Goal: Complete application form

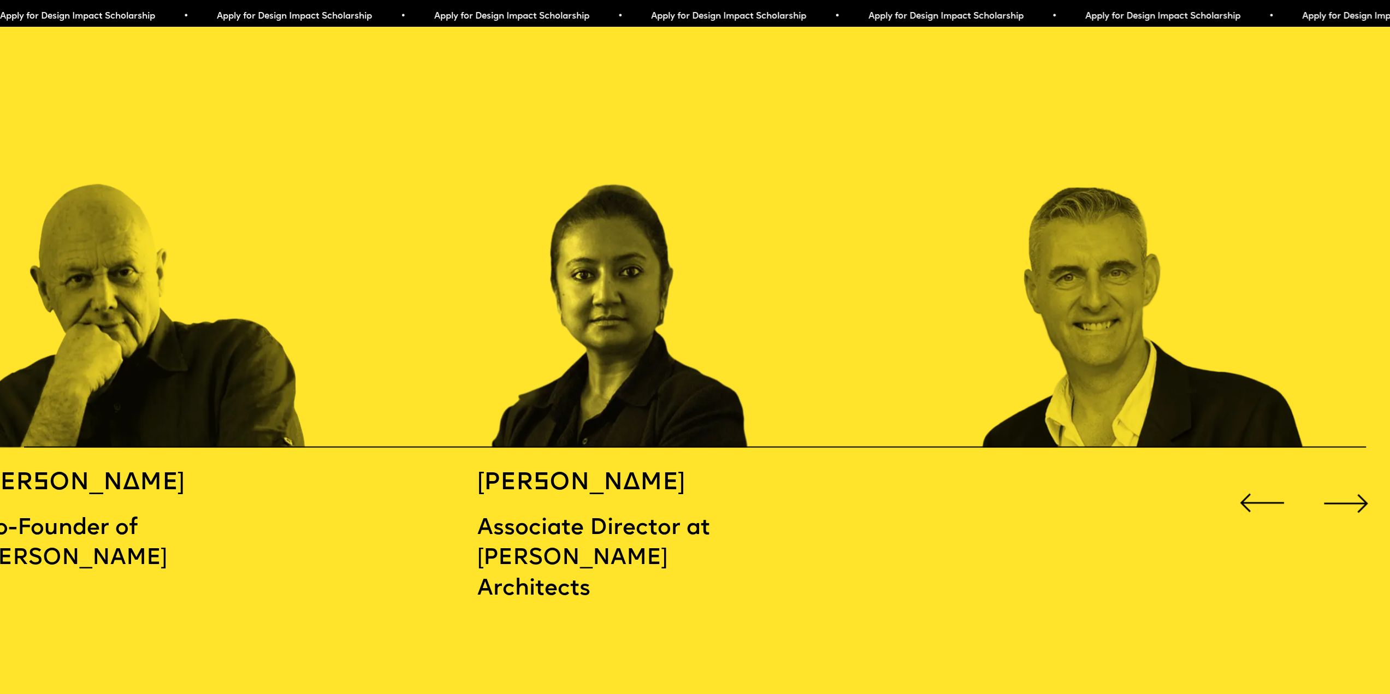
scroll to position [2184, 0]
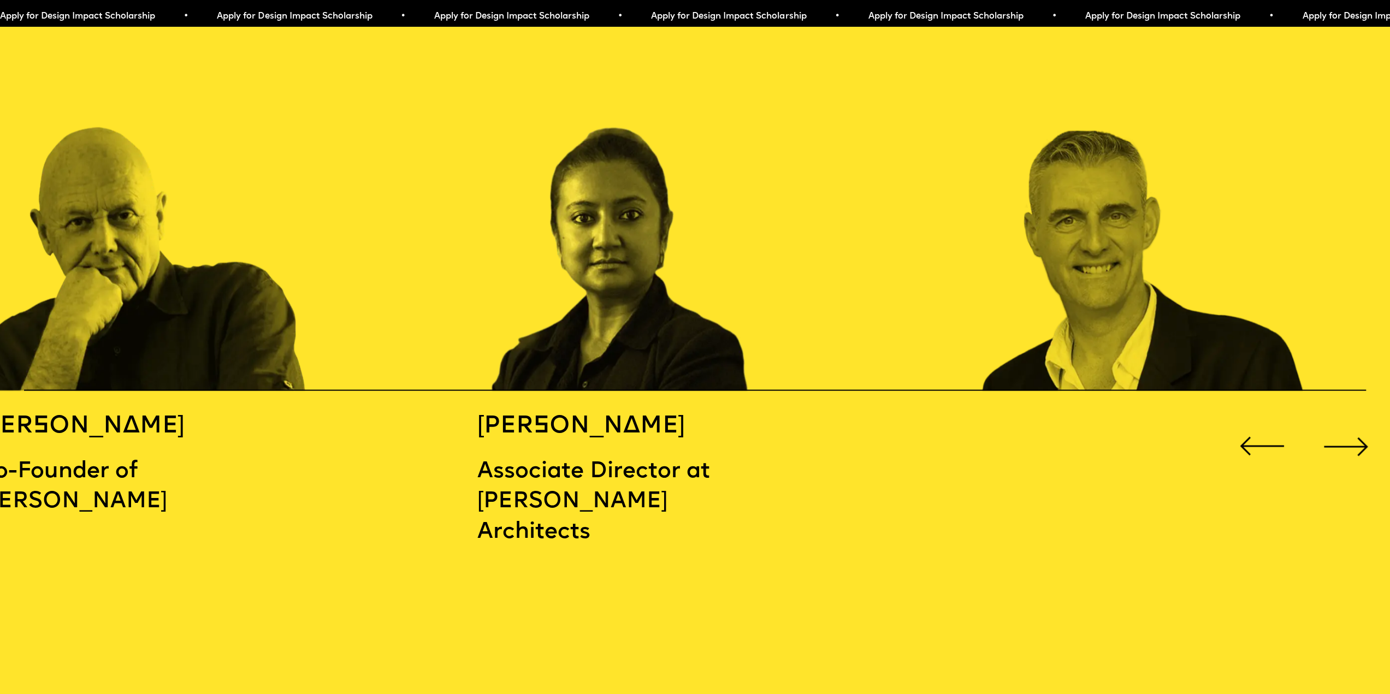
click at [1348, 434] on div "Next slide" at bounding box center [1346, 447] width 56 height 56
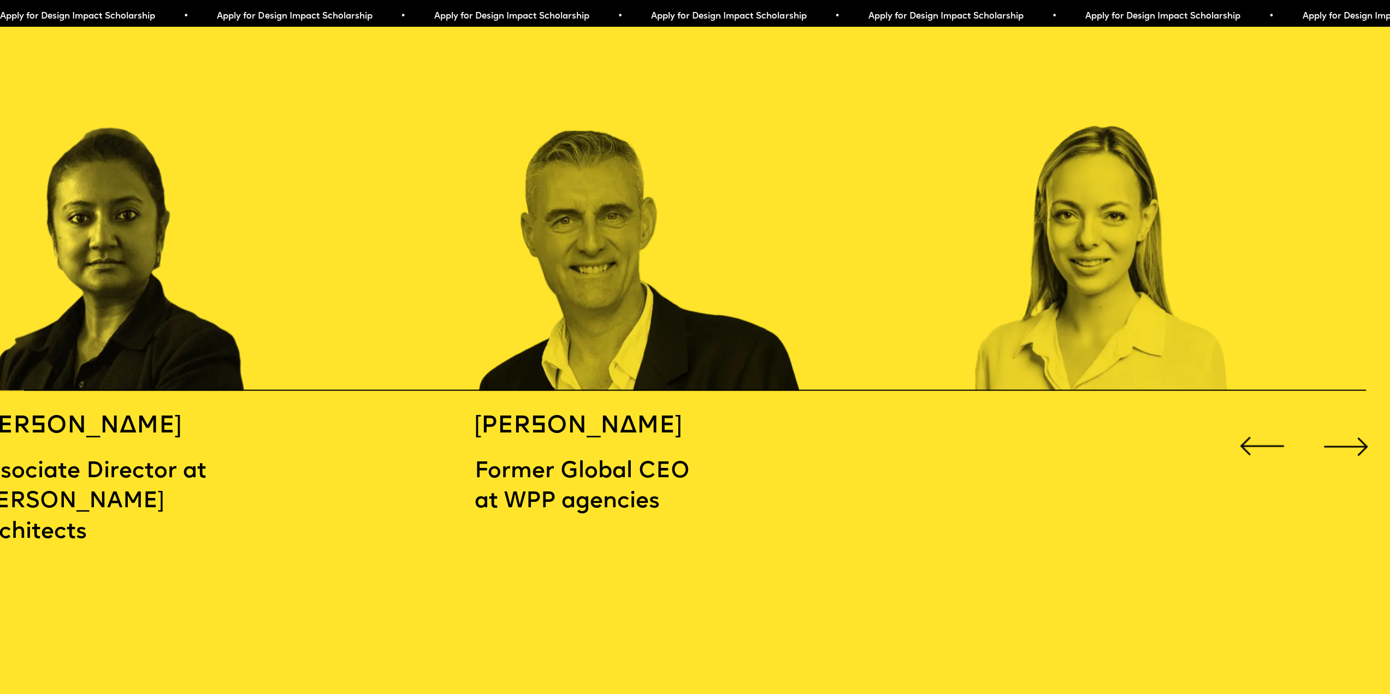
click at [1348, 434] on div "Next slide" at bounding box center [1346, 447] width 56 height 56
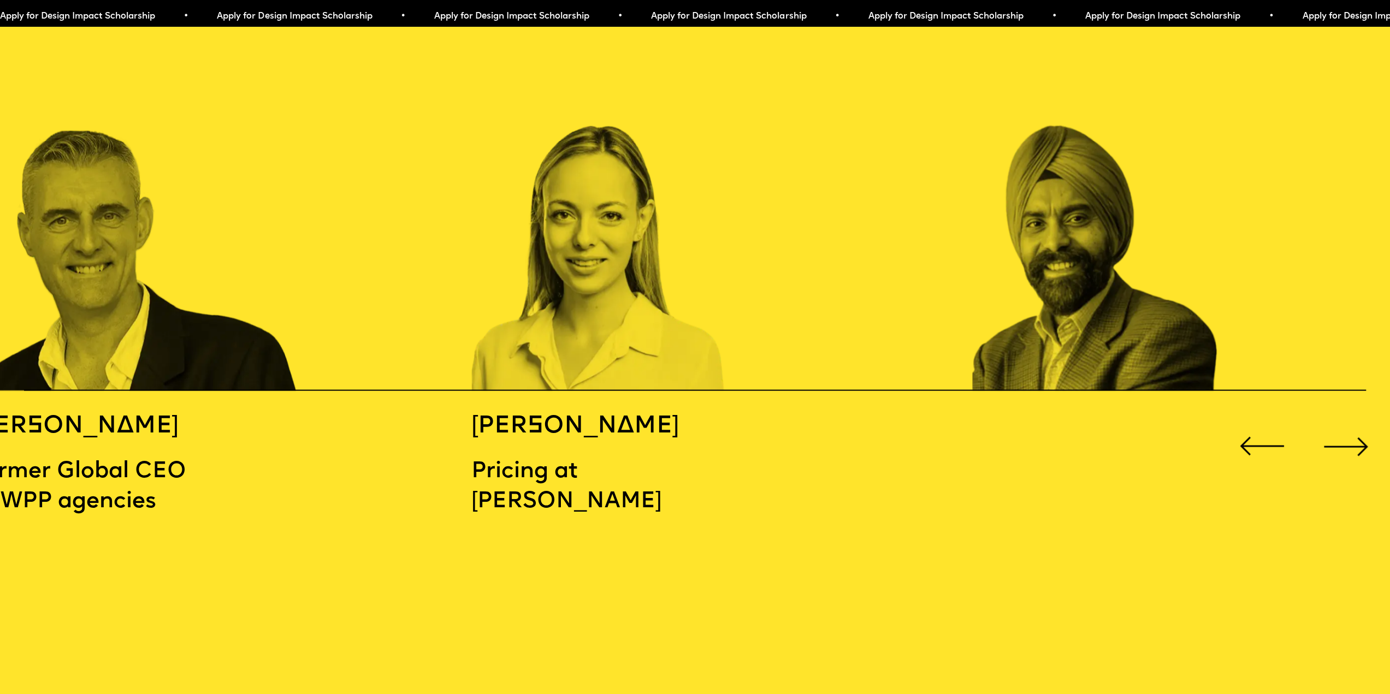
click at [1348, 434] on div "Next slide" at bounding box center [1346, 447] width 56 height 56
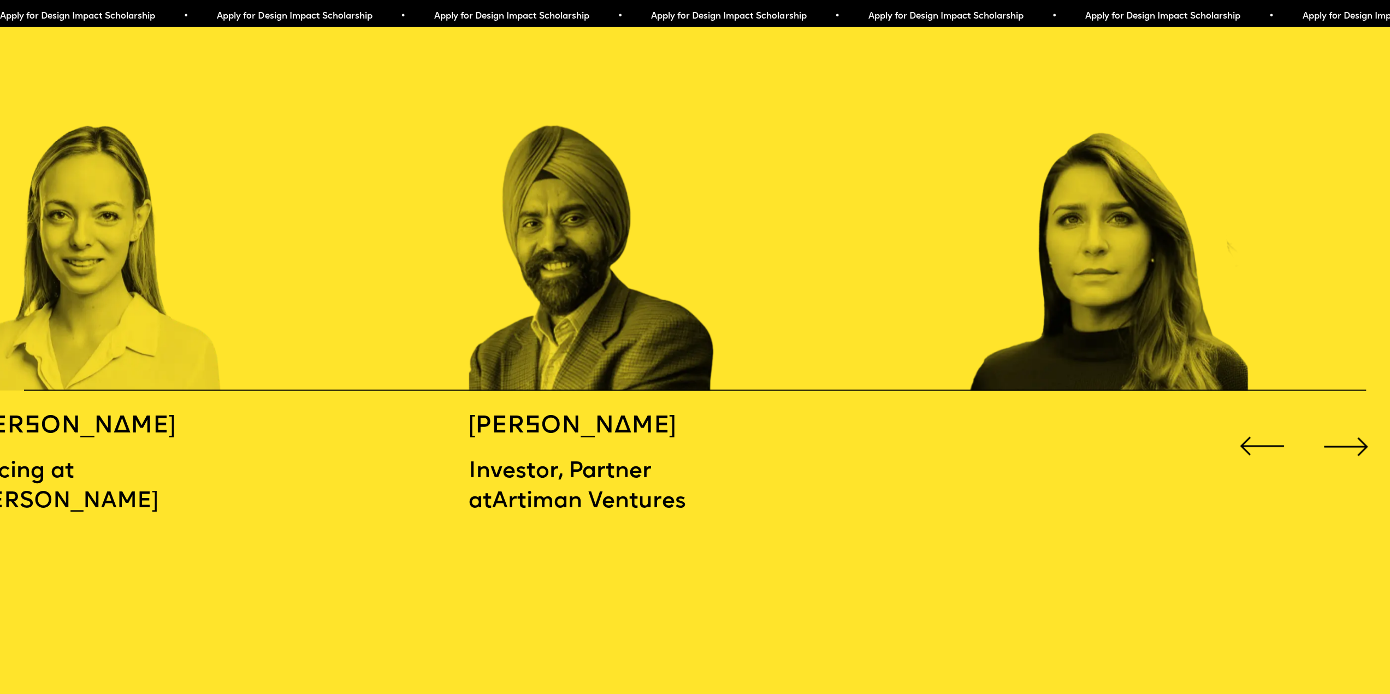
click at [1348, 434] on div "Next slide" at bounding box center [1346, 447] width 56 height 56
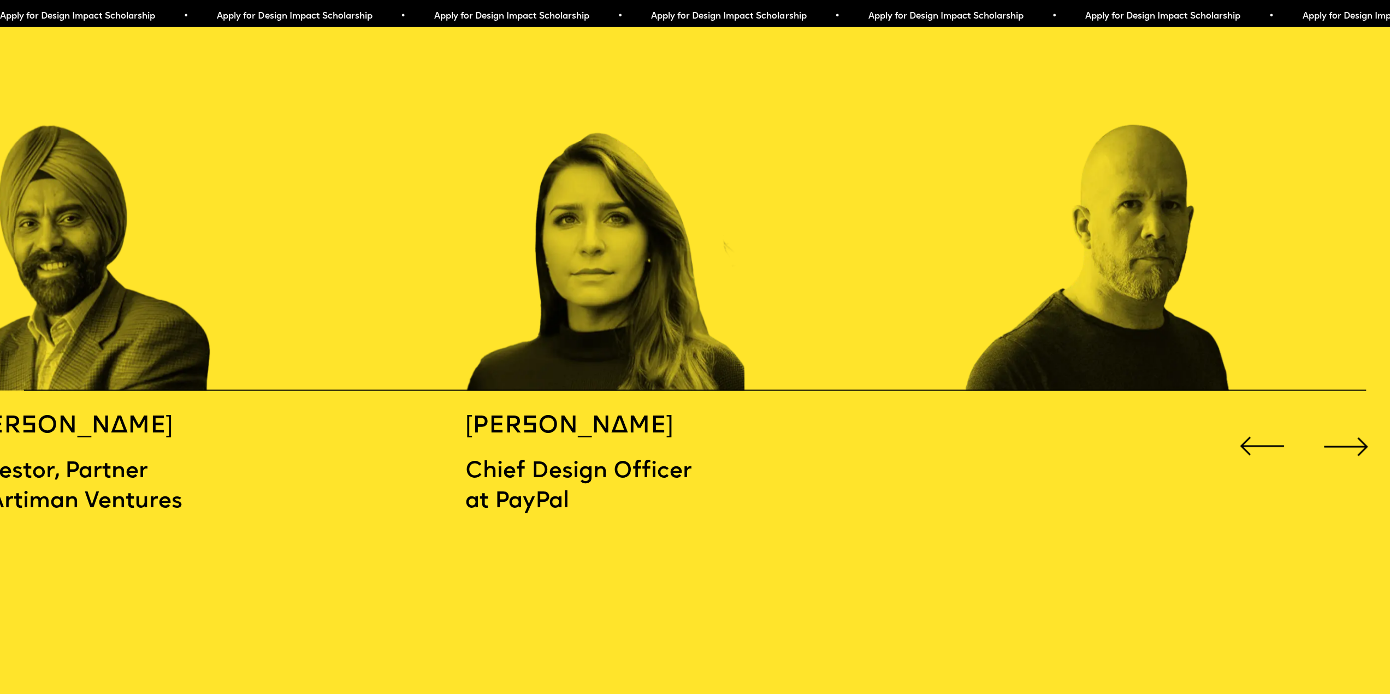
click at [1348, 434] on div "Next slide" at bounding box center [1346, 447] width 56 height 56
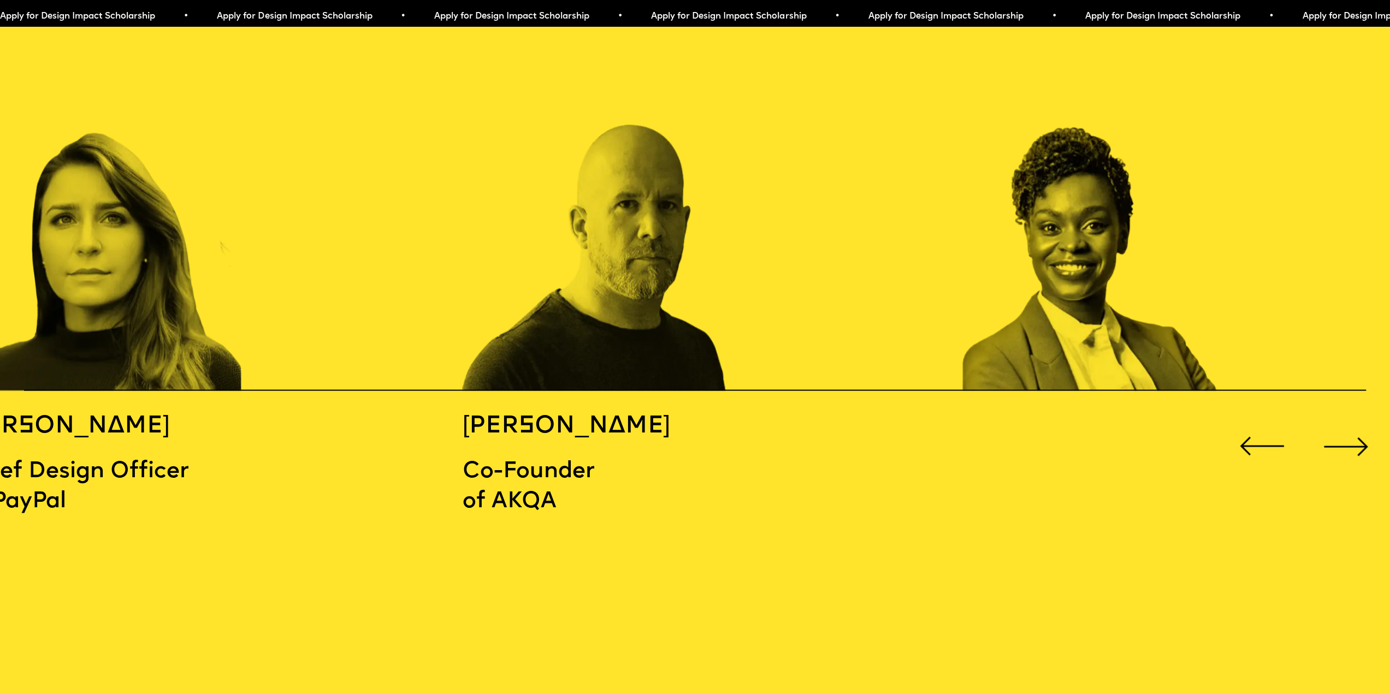
click at [1348, 434] on div "Next slide" at bounding box center [1346, 447] width 56 height 56
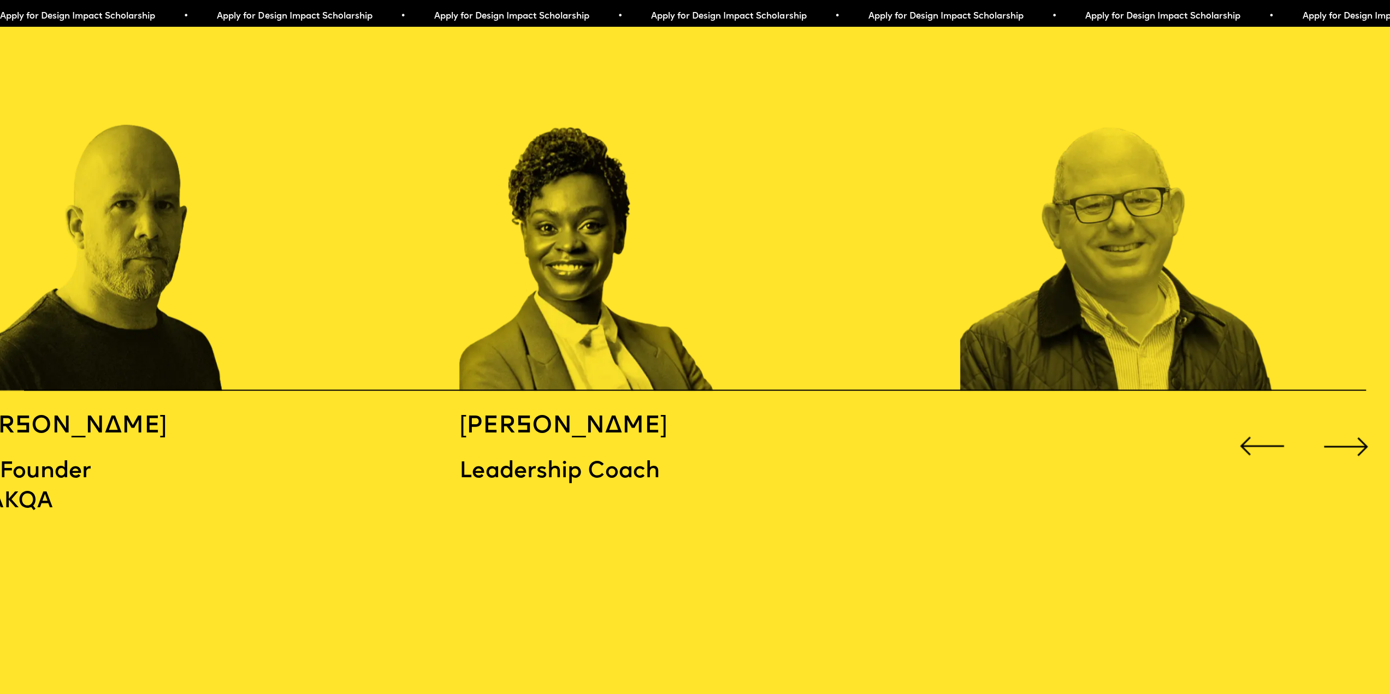
click at [1348, 434] on div "Next slide" at bounding box center [1346, 447] width 56 height 56
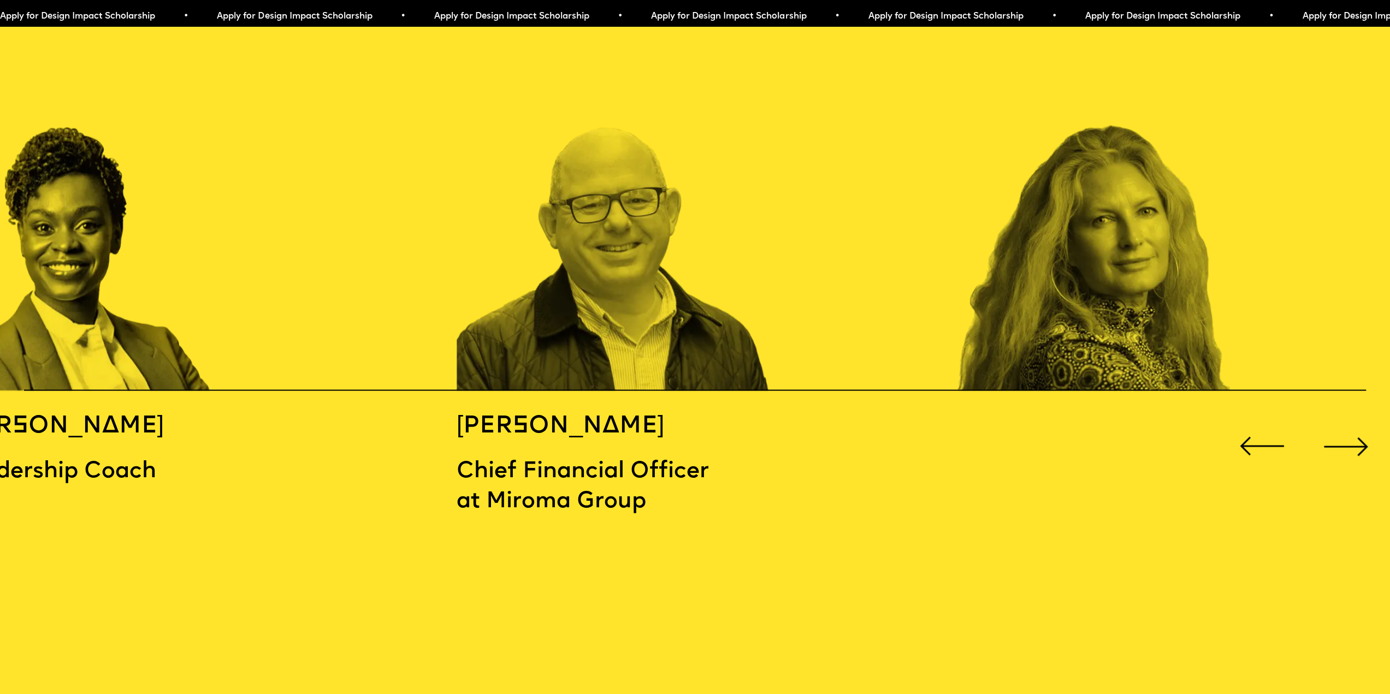
click at [1348, 434] on div "Next slide" at bounding box center [1346, 447] width 56 height 56
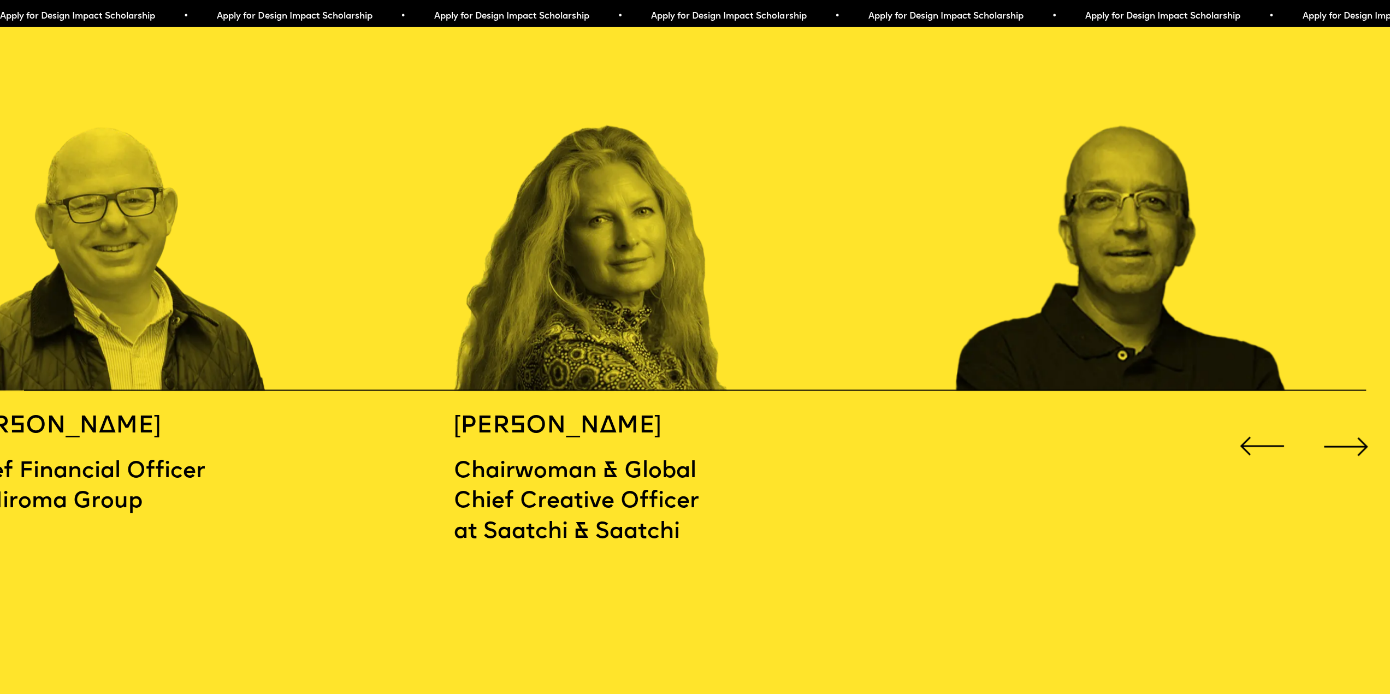
click at [1348, 434] on div "Next slide" at bounding box center [1346, 447] width 56 height 56
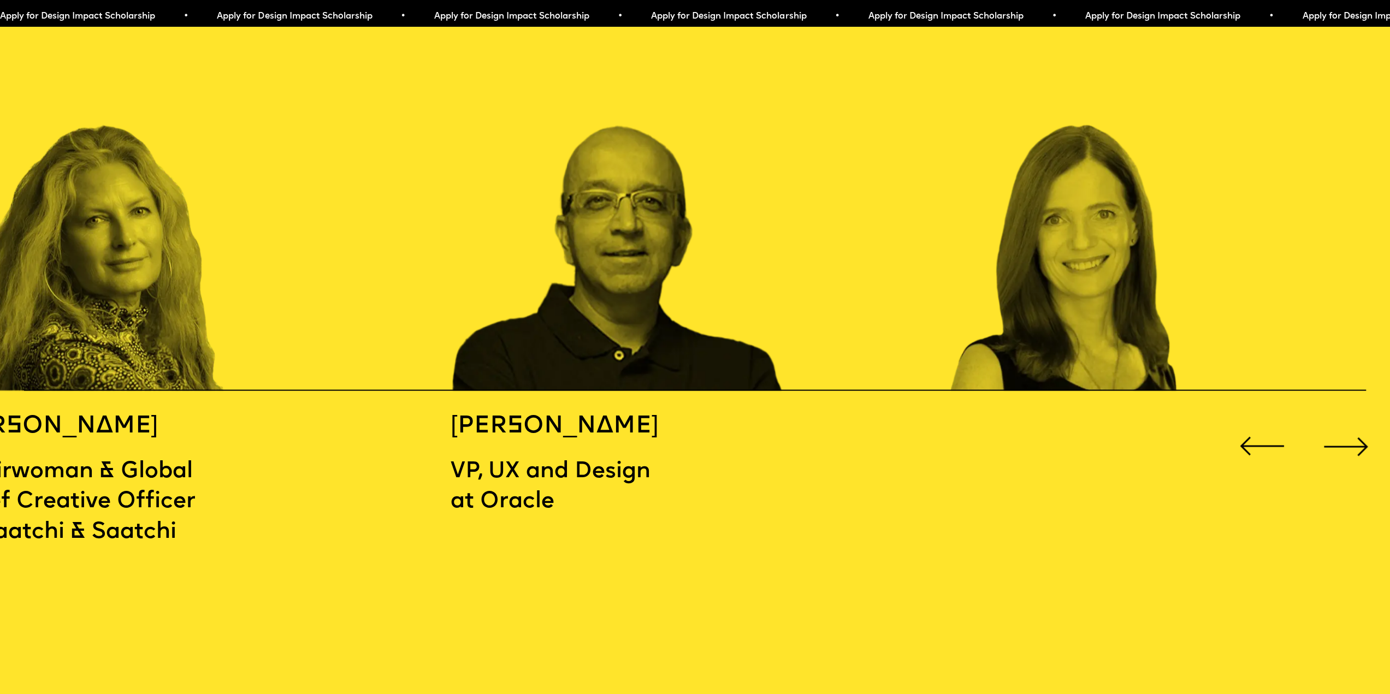
click at [1348, 434] on div "Next slide" at bounding box center [1346, 447] width 56 height 56
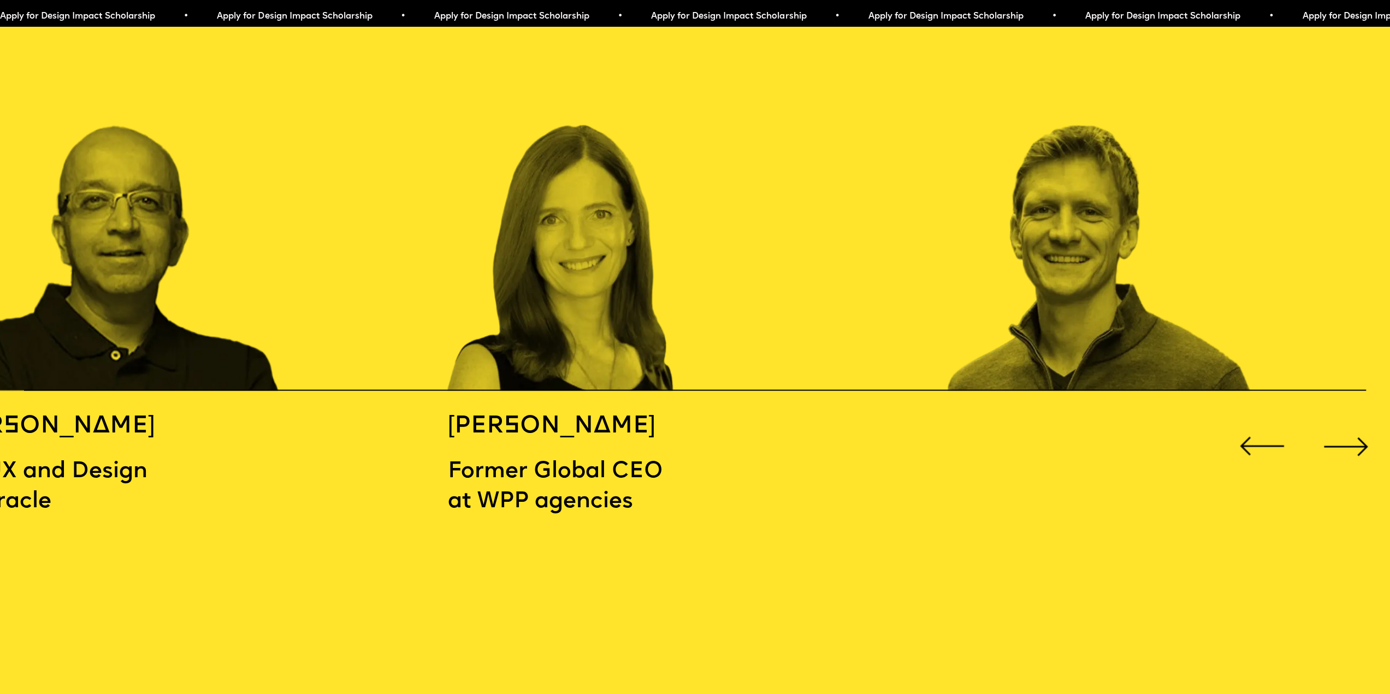
click at [1348, 434] on div "Next slide" at bounding box center [1346, 447] width 56 height 56
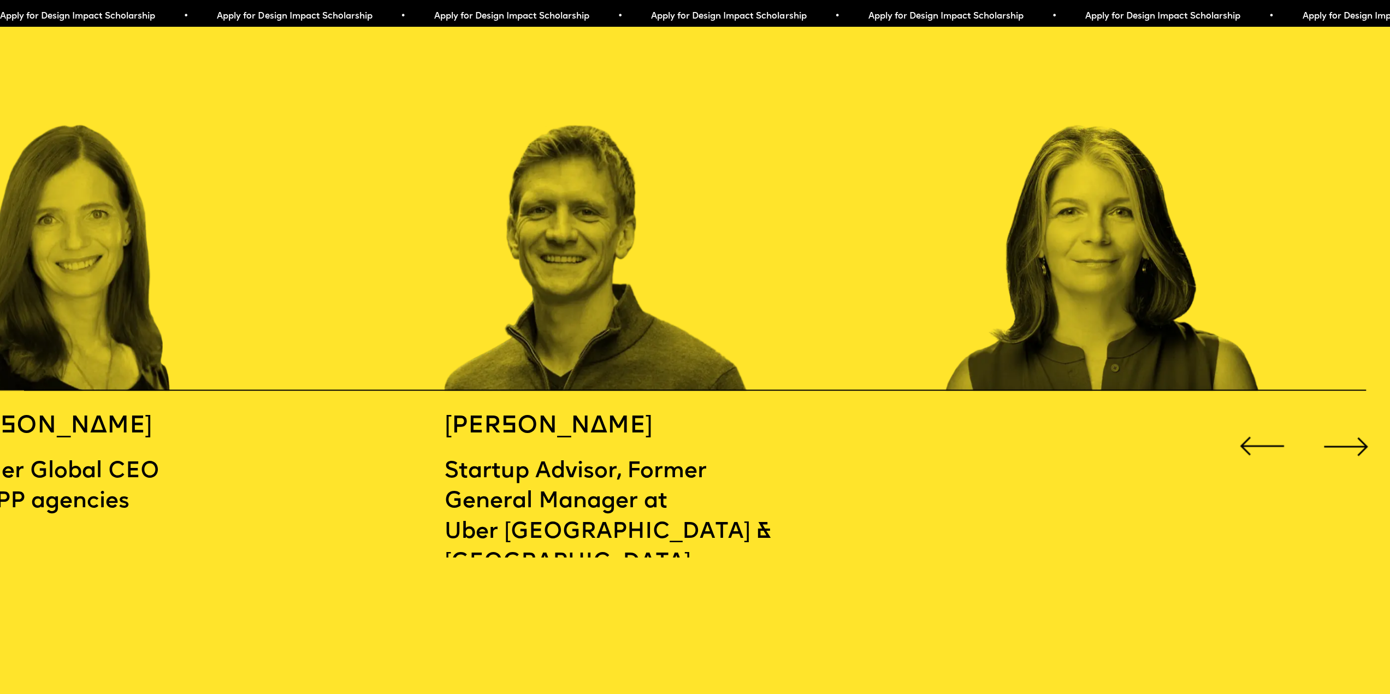
click at [1348, 434] on div "Next slide" at bounding box center [1346, 447] width 56 height 56
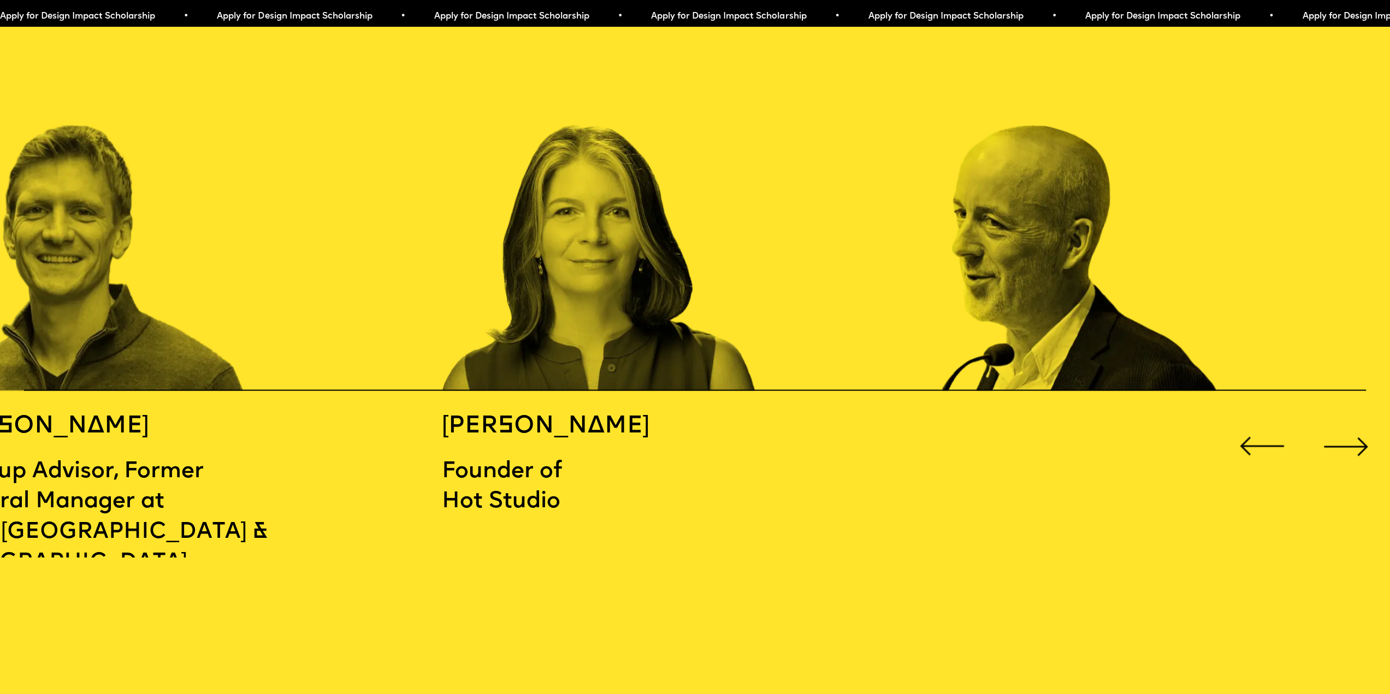
click at [1348, 434] on div "Next slide" at bounding box center [1346, 447] width 56 height 56
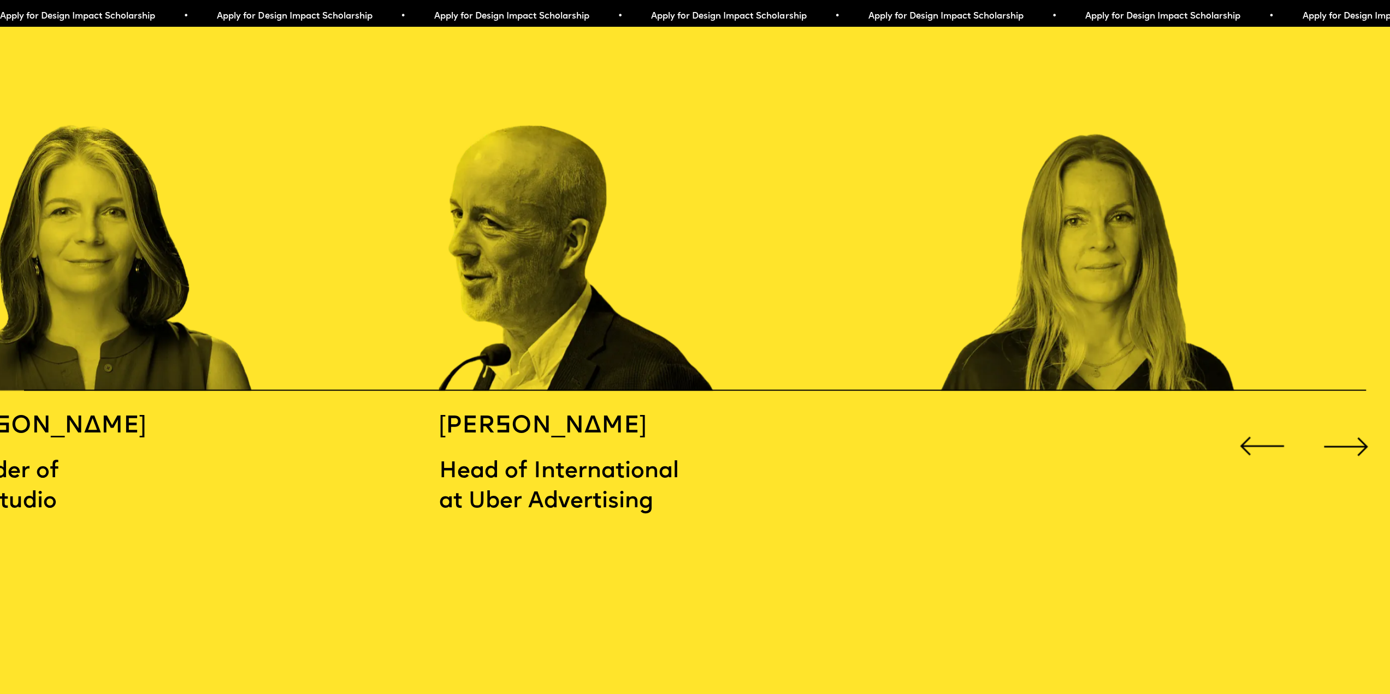
click at [1345, 431] on div "Next slide" at bounding box center [1346, 447] width 56 height 56
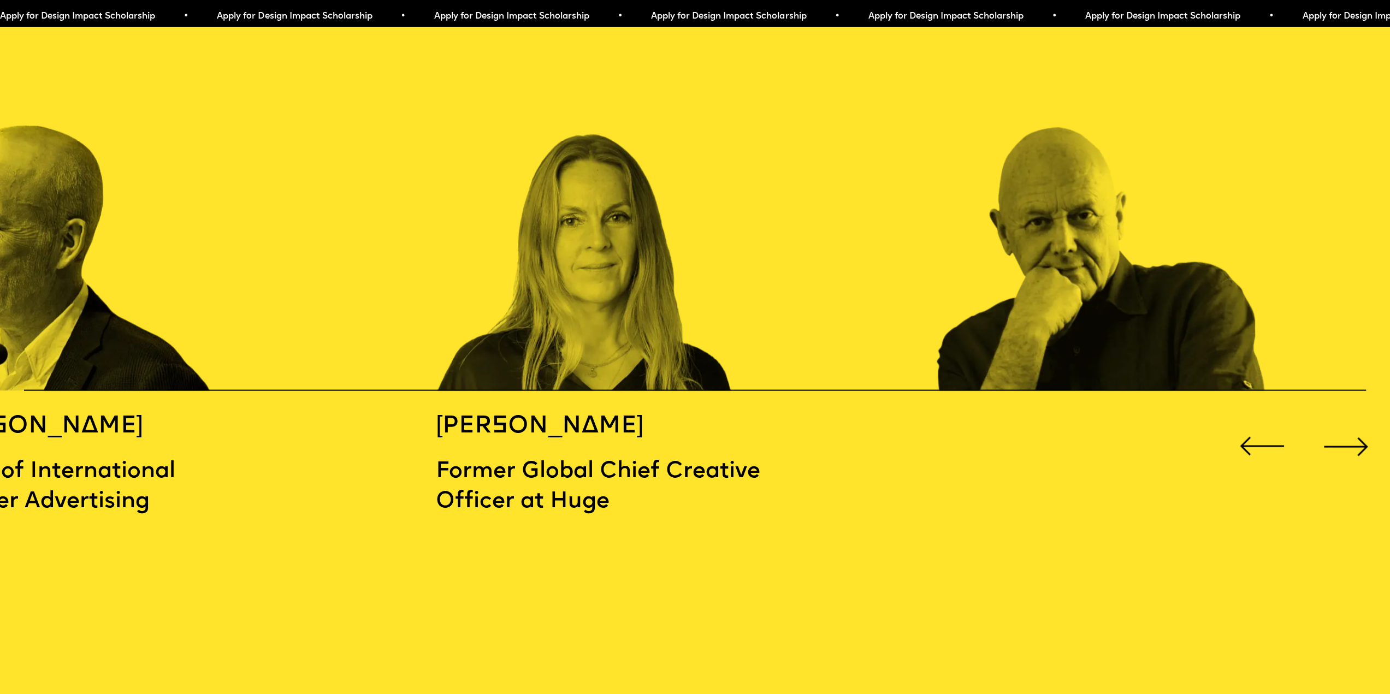
click at [1345, 431] on div "Next slide" at bounding box center [1346, 447] width 56 height 56
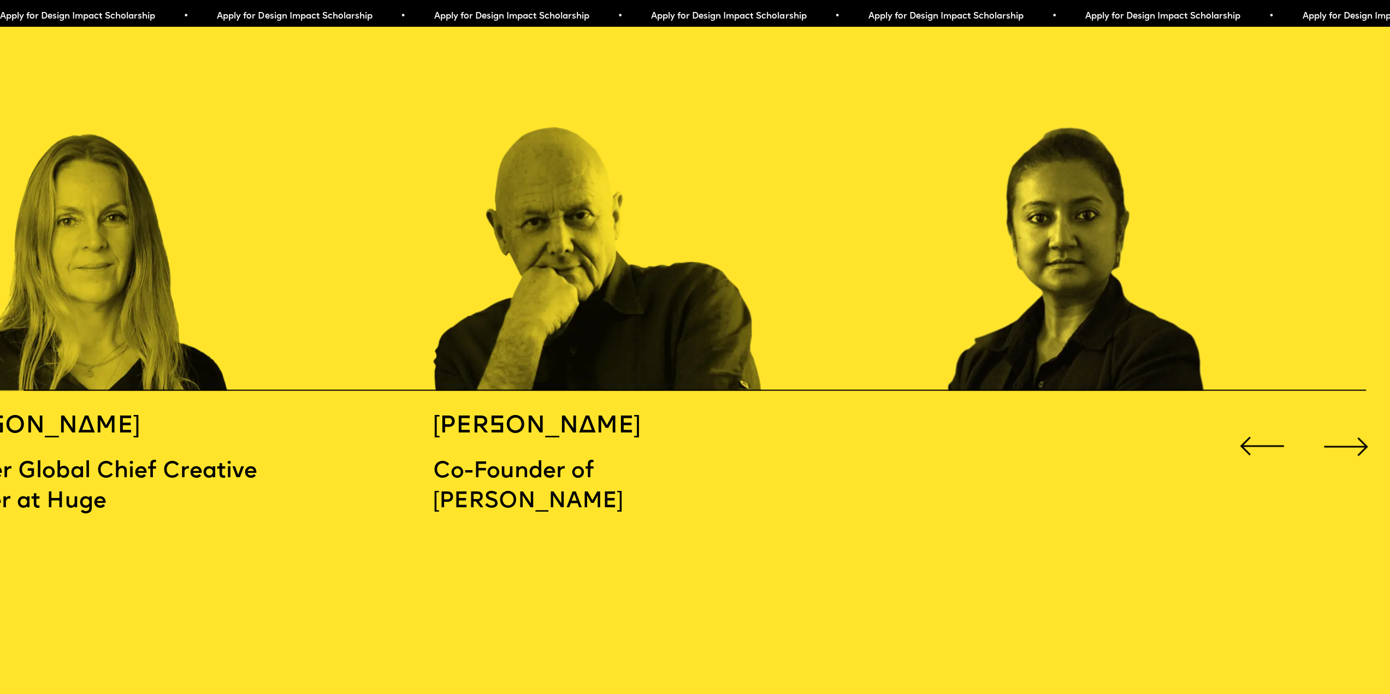
click at [1345, 431] on div "Next slide" at bounding box center [1346, 447] width 56 height 56
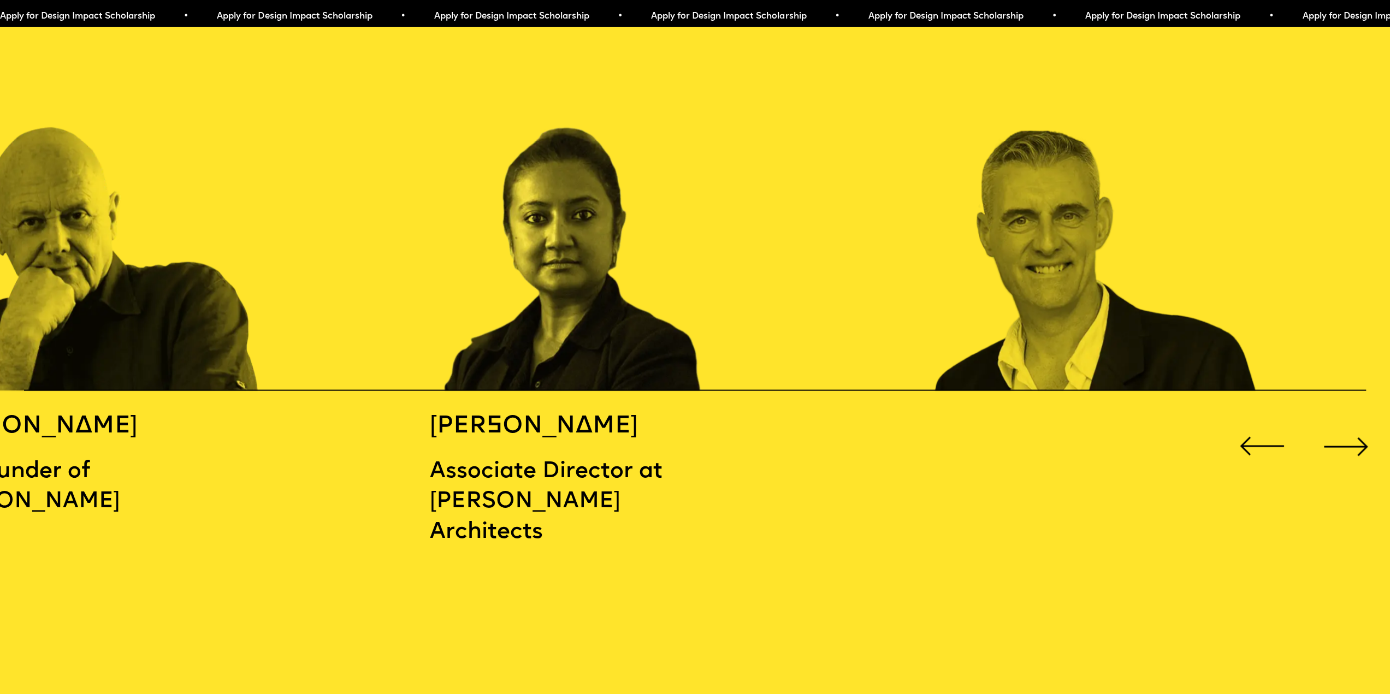
click at [1345, 431] on div "Next slide" at bounding box center [1346, 447] width 56 height 56
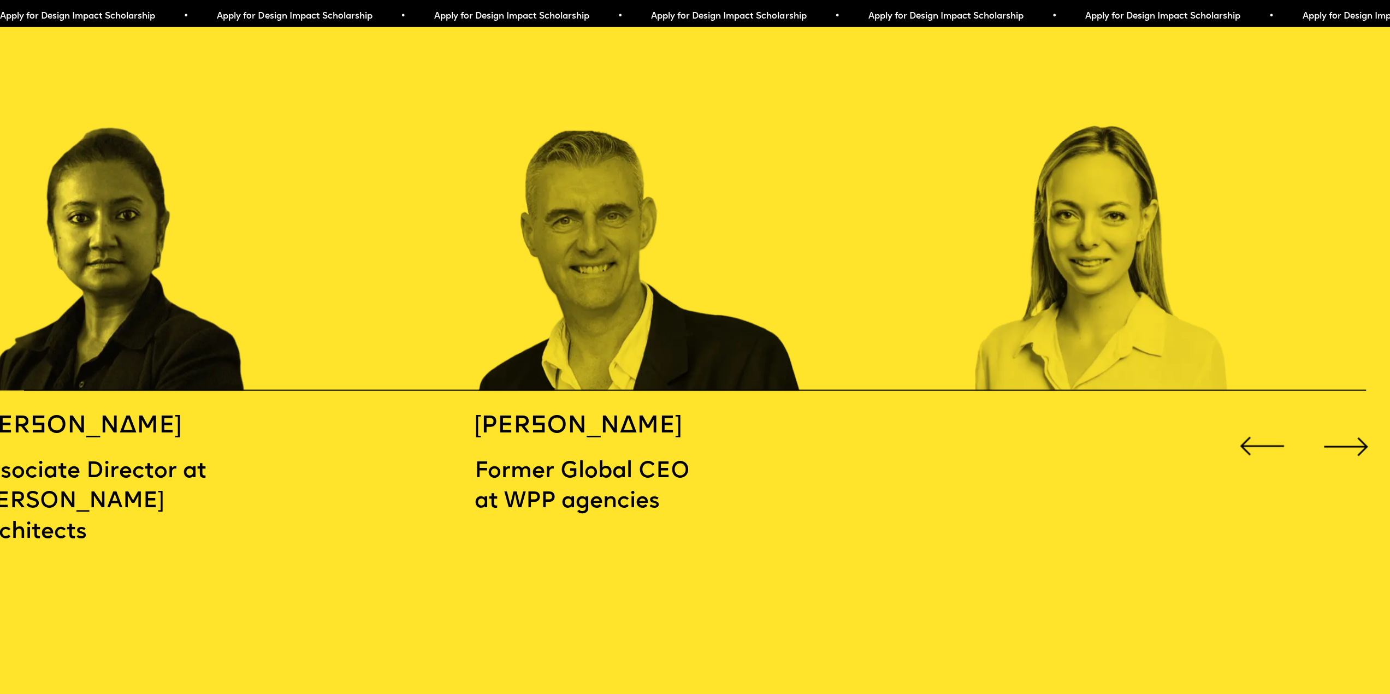
click at [1345, 431] on div "Next slide" at bounding box center [1346, 447] width 56 height 56
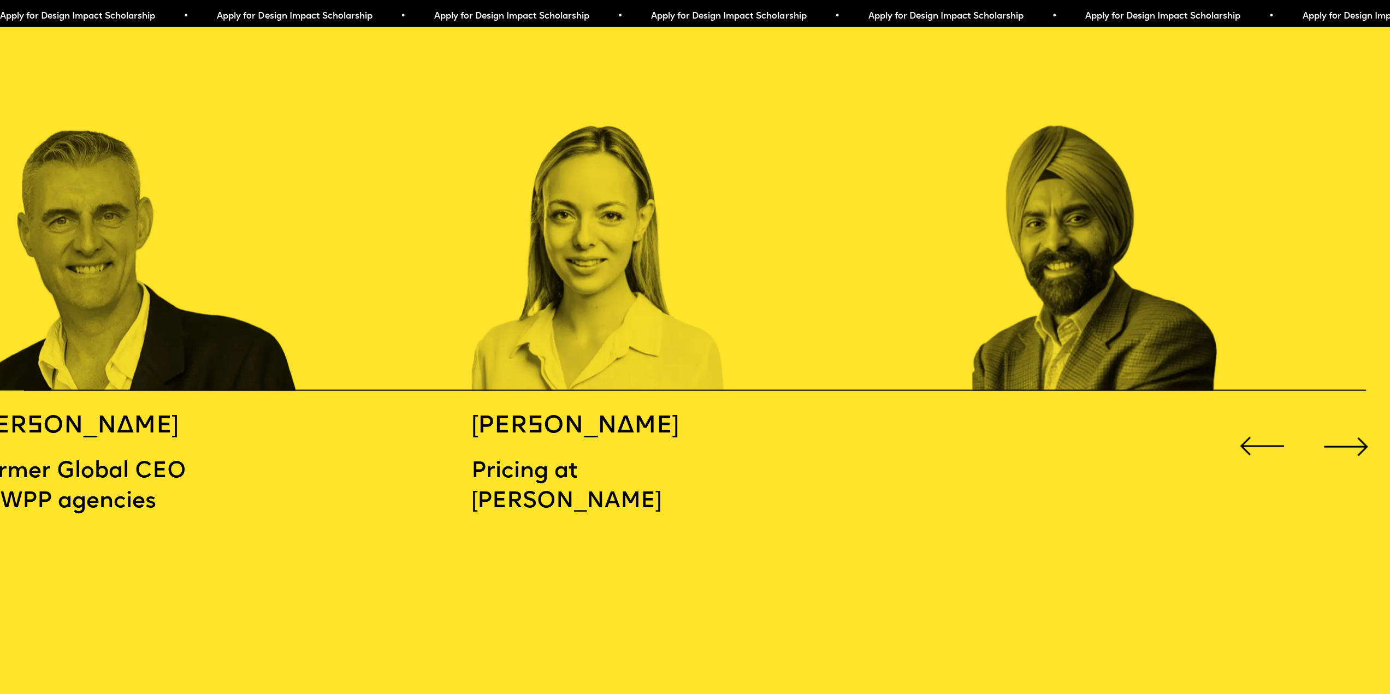
click at [1345, 431] on div "Next slide" at bounding box center [1346, 447] width 56 height 56
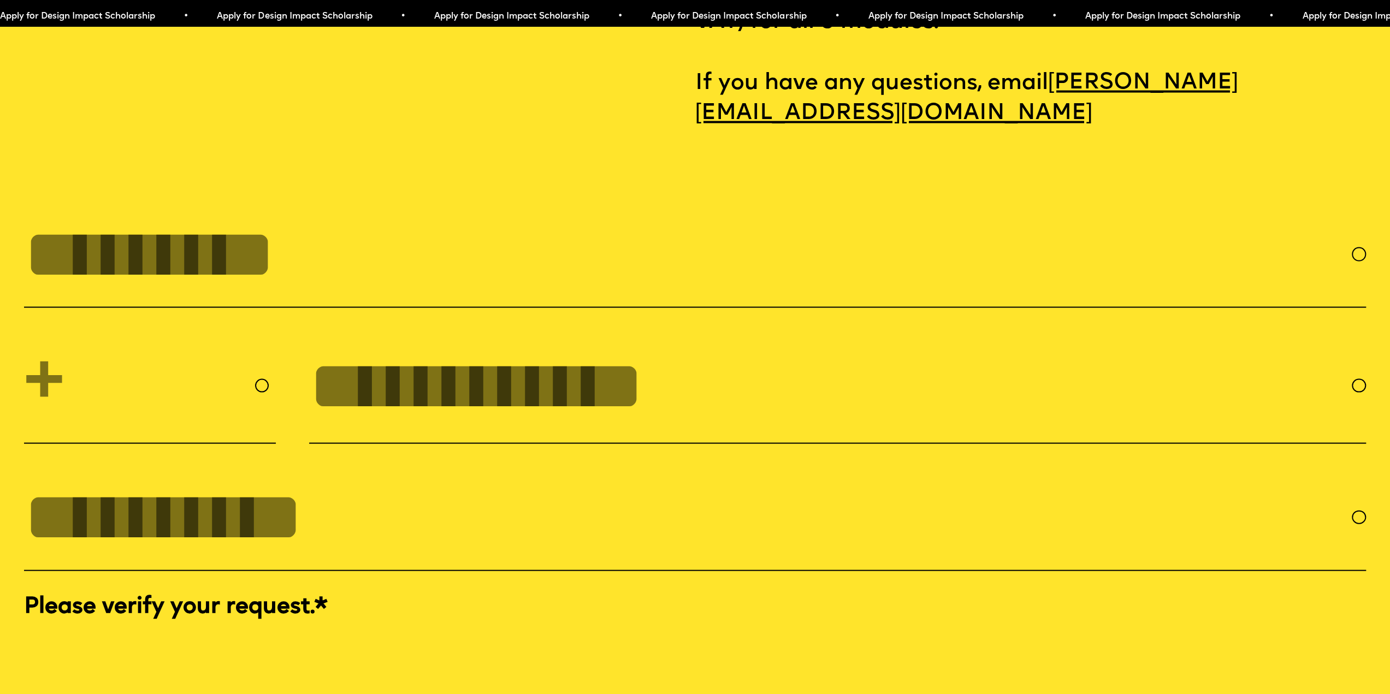
scroll to position [6389, 0]
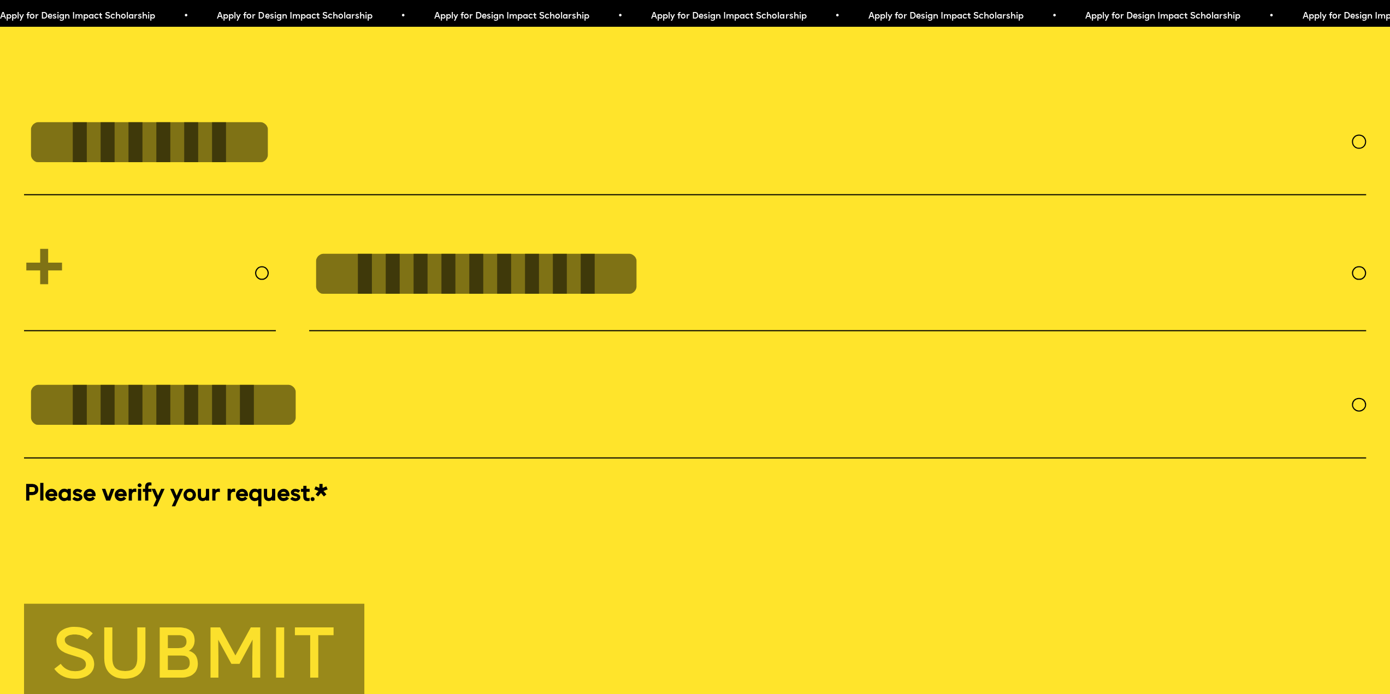
click at [609, 312] on input "tel" at bounding box center [830, 274] width 1043 height 78
click at [218, 181] on input "FULL NAME" at bounding box center [687, 142] width 1327 height 78
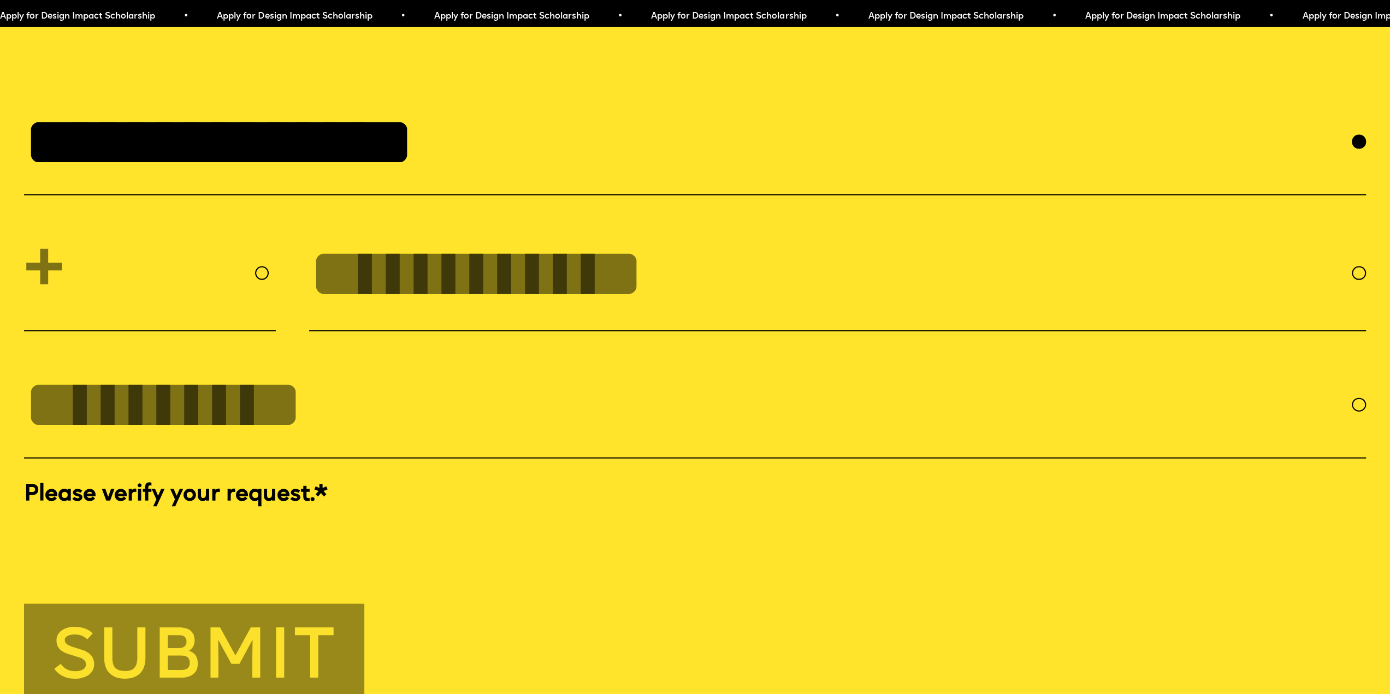
type input "**********"
click at [159, 316] on select "**********" at bounding box center [150, 273] width 252 height 86
select select "**"
click at [24, 277] on select "**********" at bounding box center [150, 273] width 252 height 86
click at [387, 312] on input "tel" at bounding box center [830, 274] width 1043 height 78
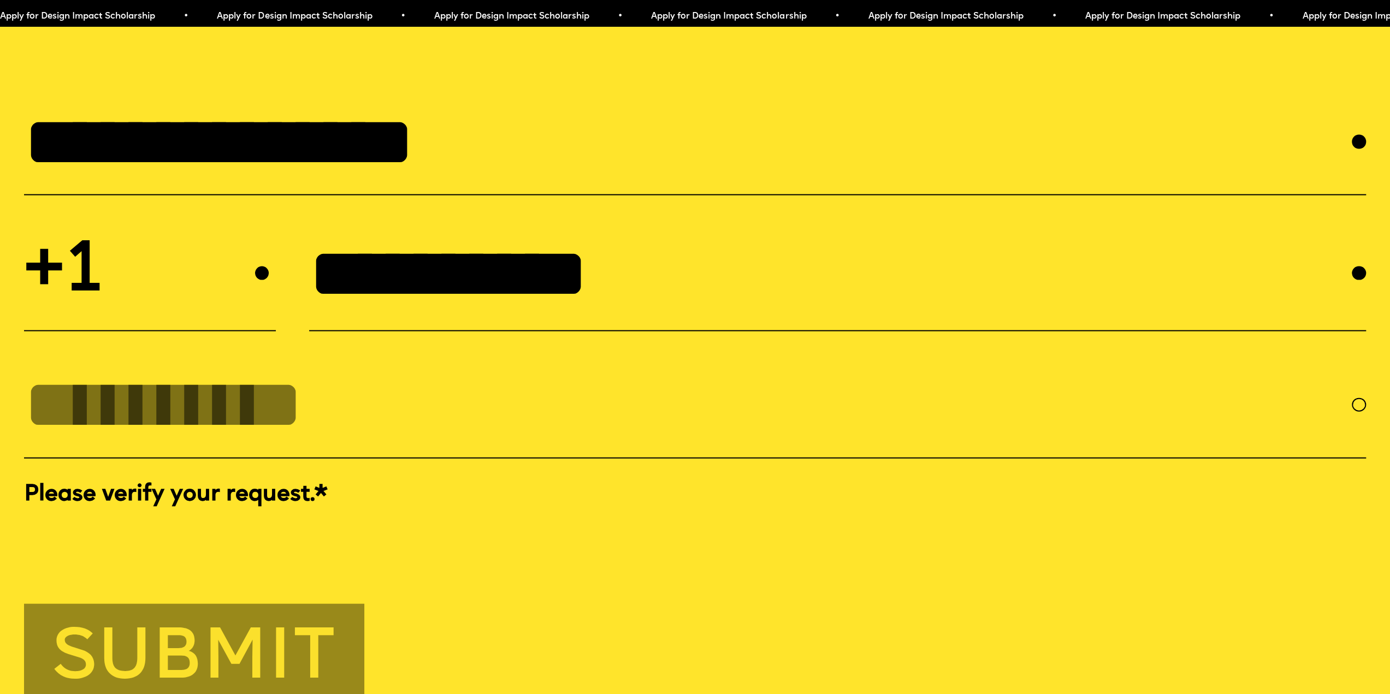
type input "**********"
click at [331, 443] on input "EMAIL *" at bounding box center [687, 405] width 1327 height 78
click at [300, 443] on input "EMAIL *" at bounding box center [687, 405] width 1327 height 78
paste input "**********"
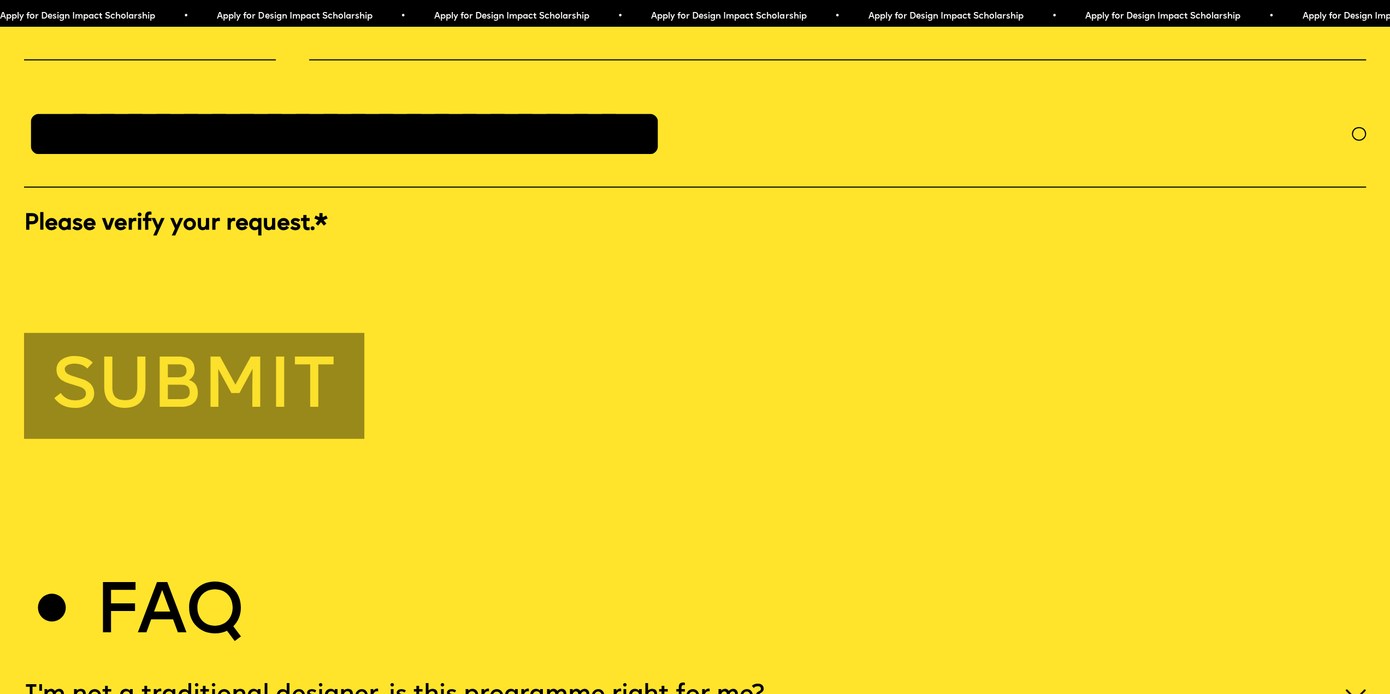
scroll to position [6662, 0]
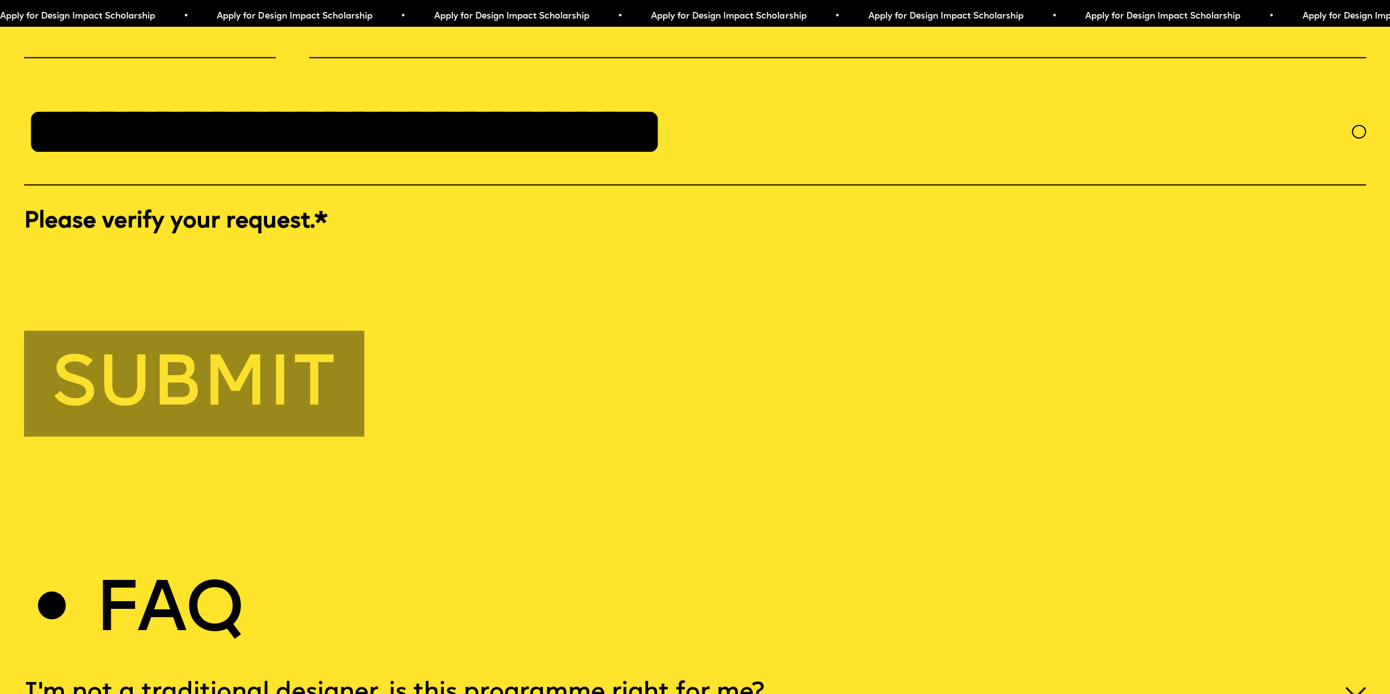
type input "**********"
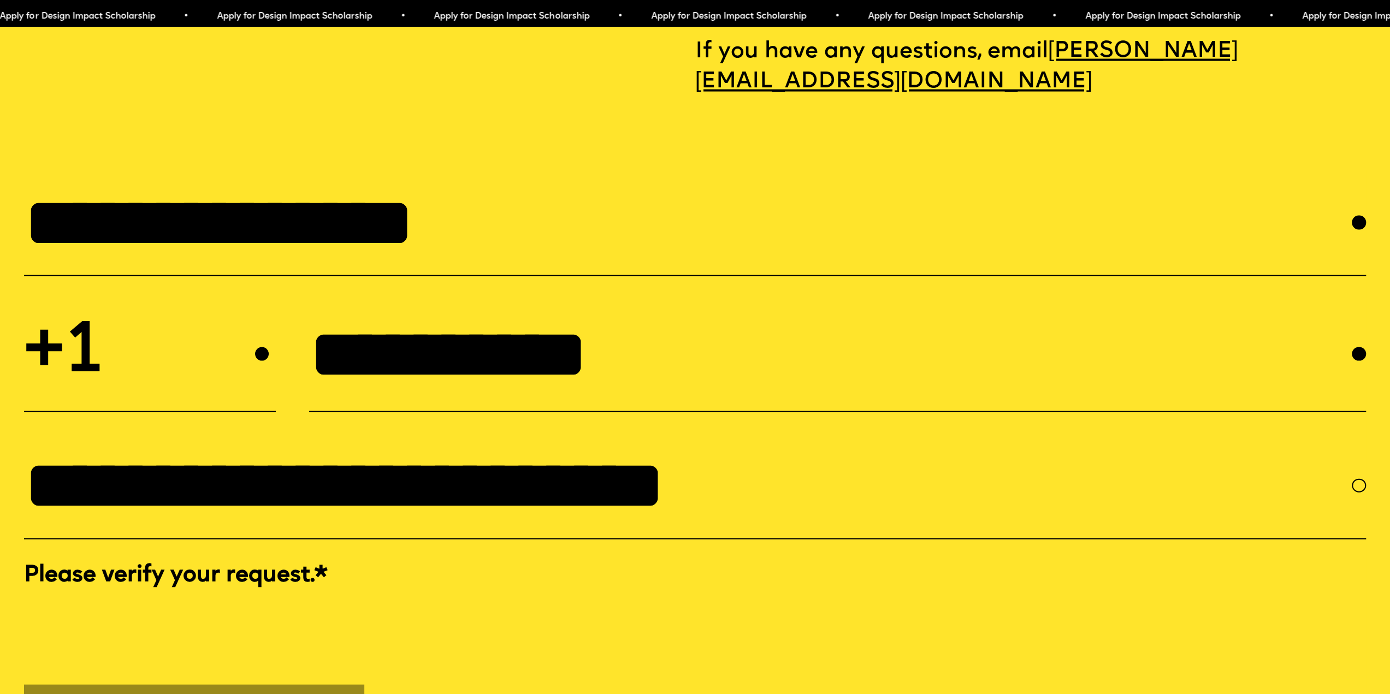
scroll to position [6771, 0]
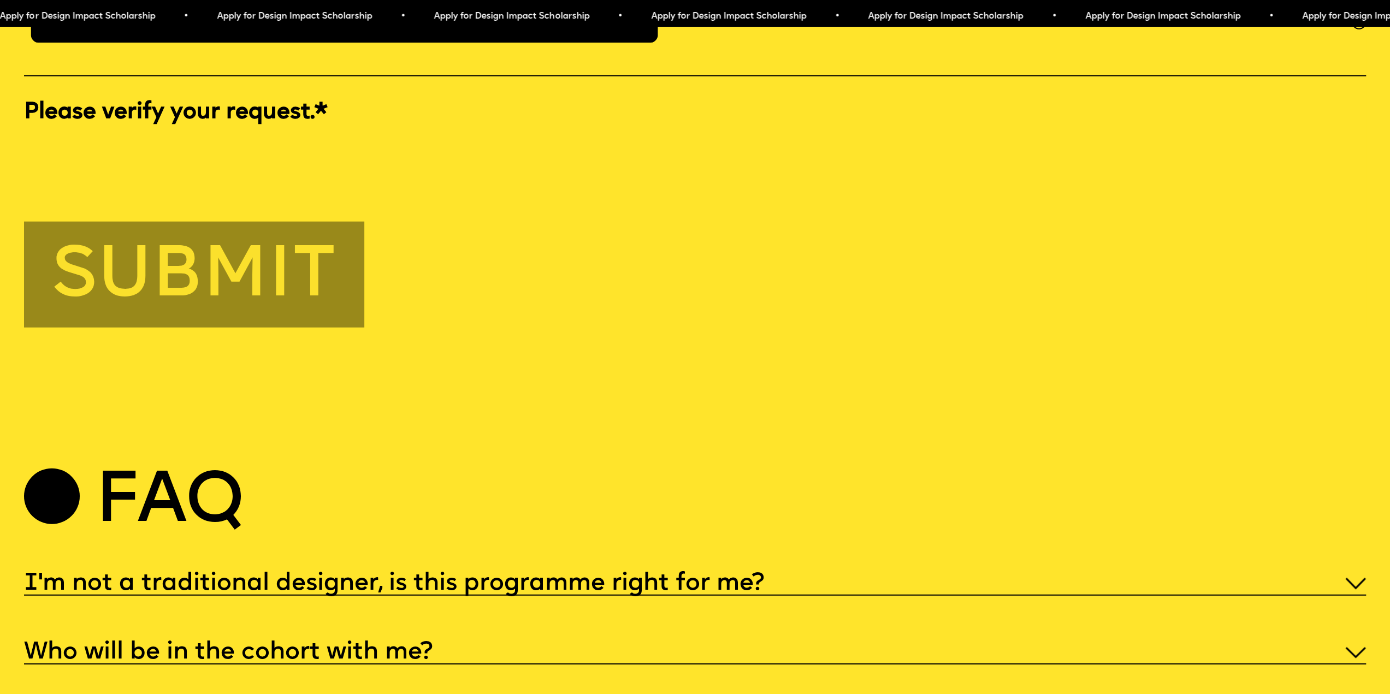
click at [200, 328] on button "Submit" at bounding box center [194, 275] width 340 height 106
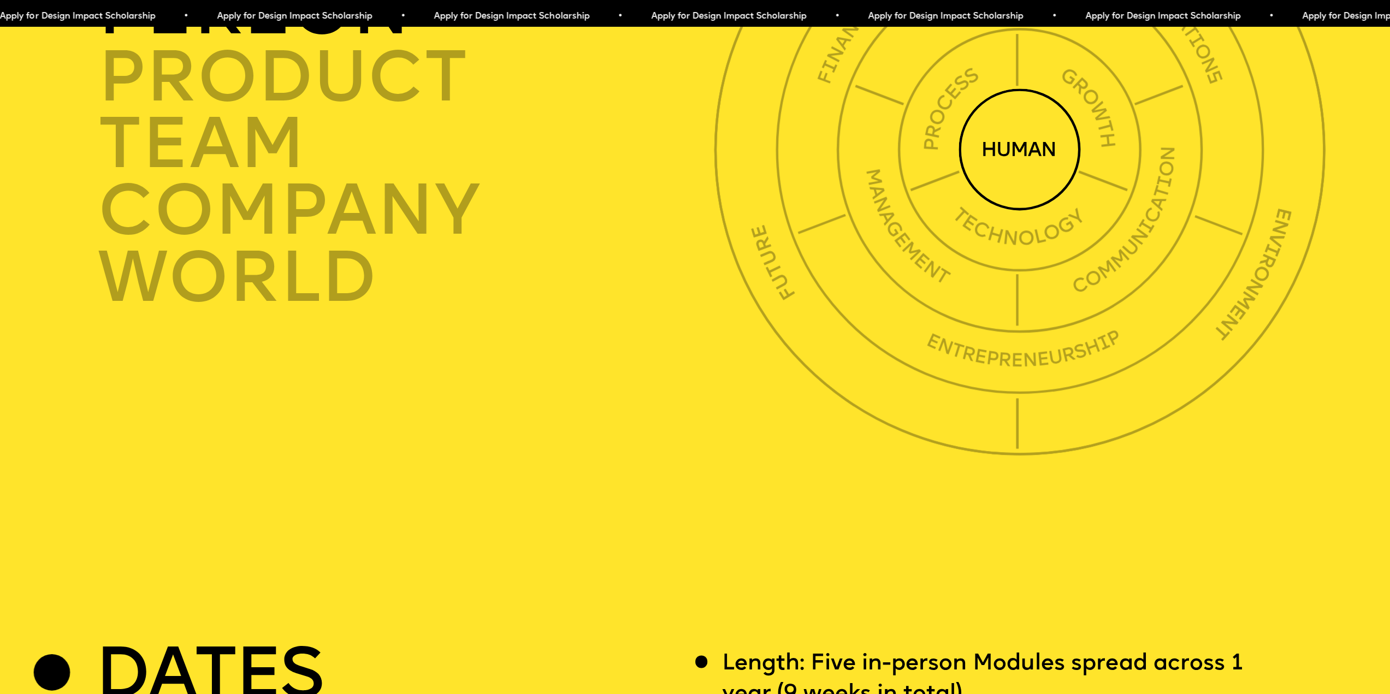
scroll to position [5133, 0]
